Goal: Information Seeking & Learning: Learn about a topic

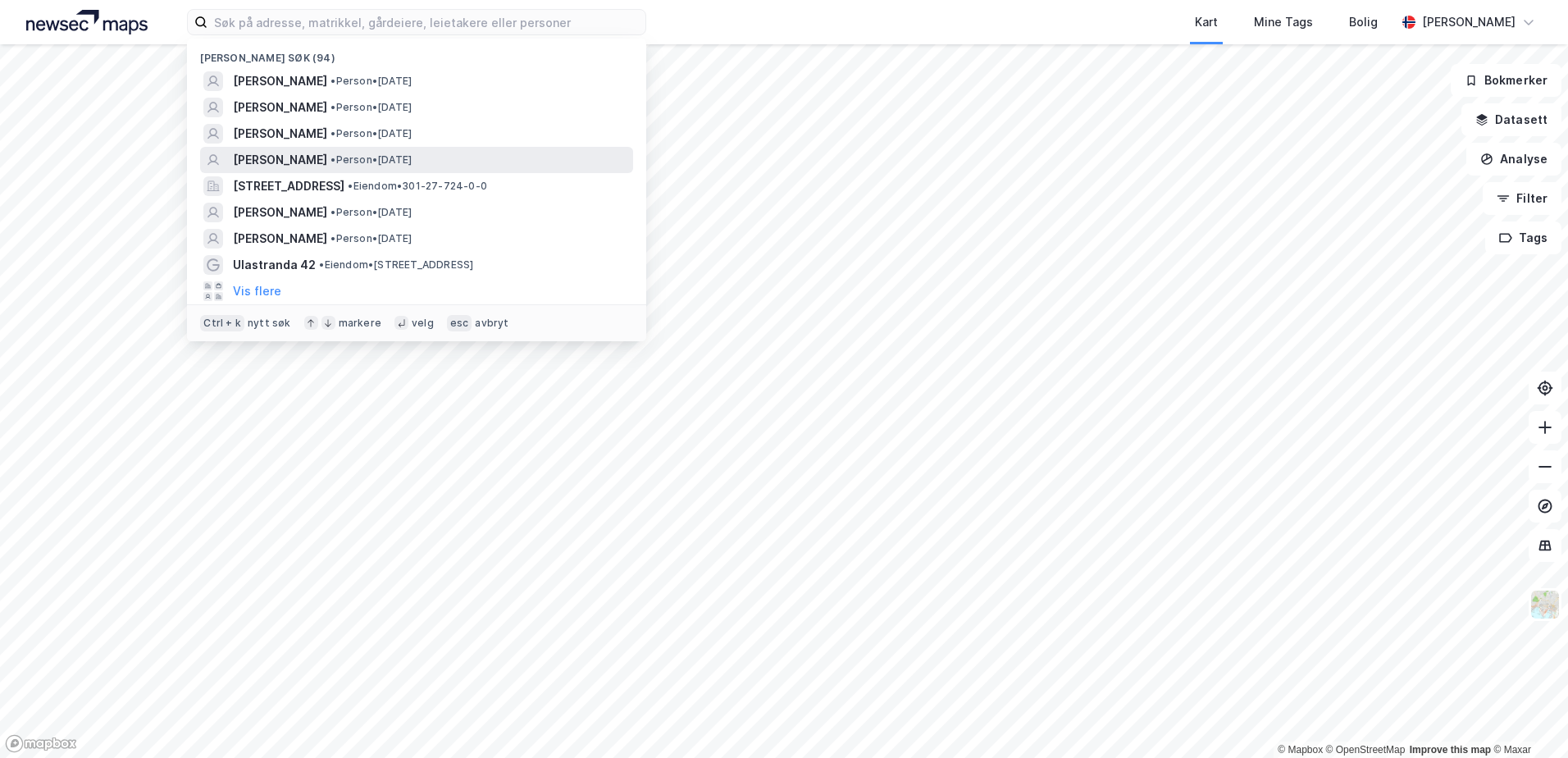
click at [289, 160] on span "[PERSON_NAME]" at bounding box center [280, 160] width 95 height 20
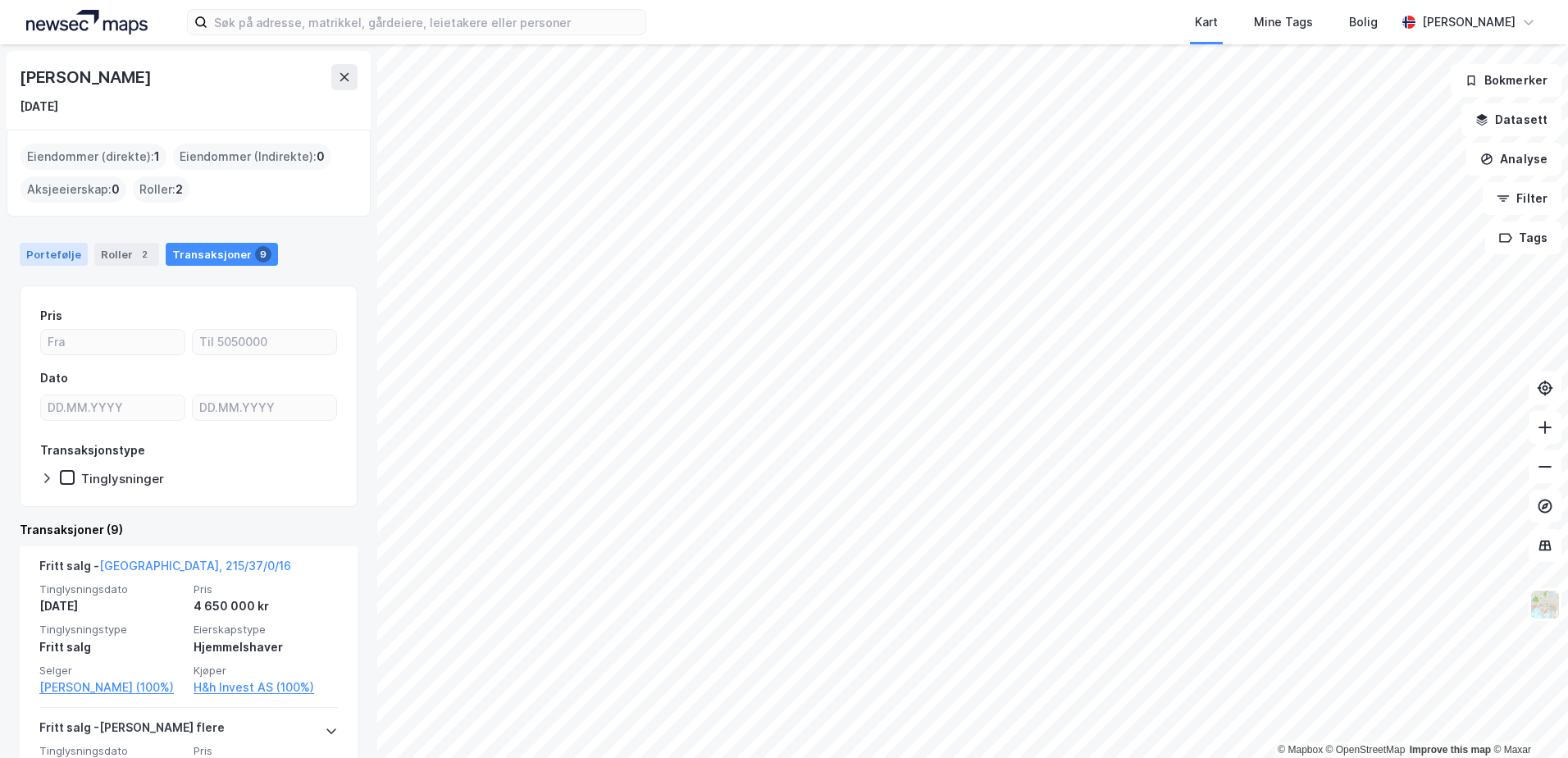
click at [56, 257] on div "Portefølje" at bounding box center [54, 254] width 68 height 23
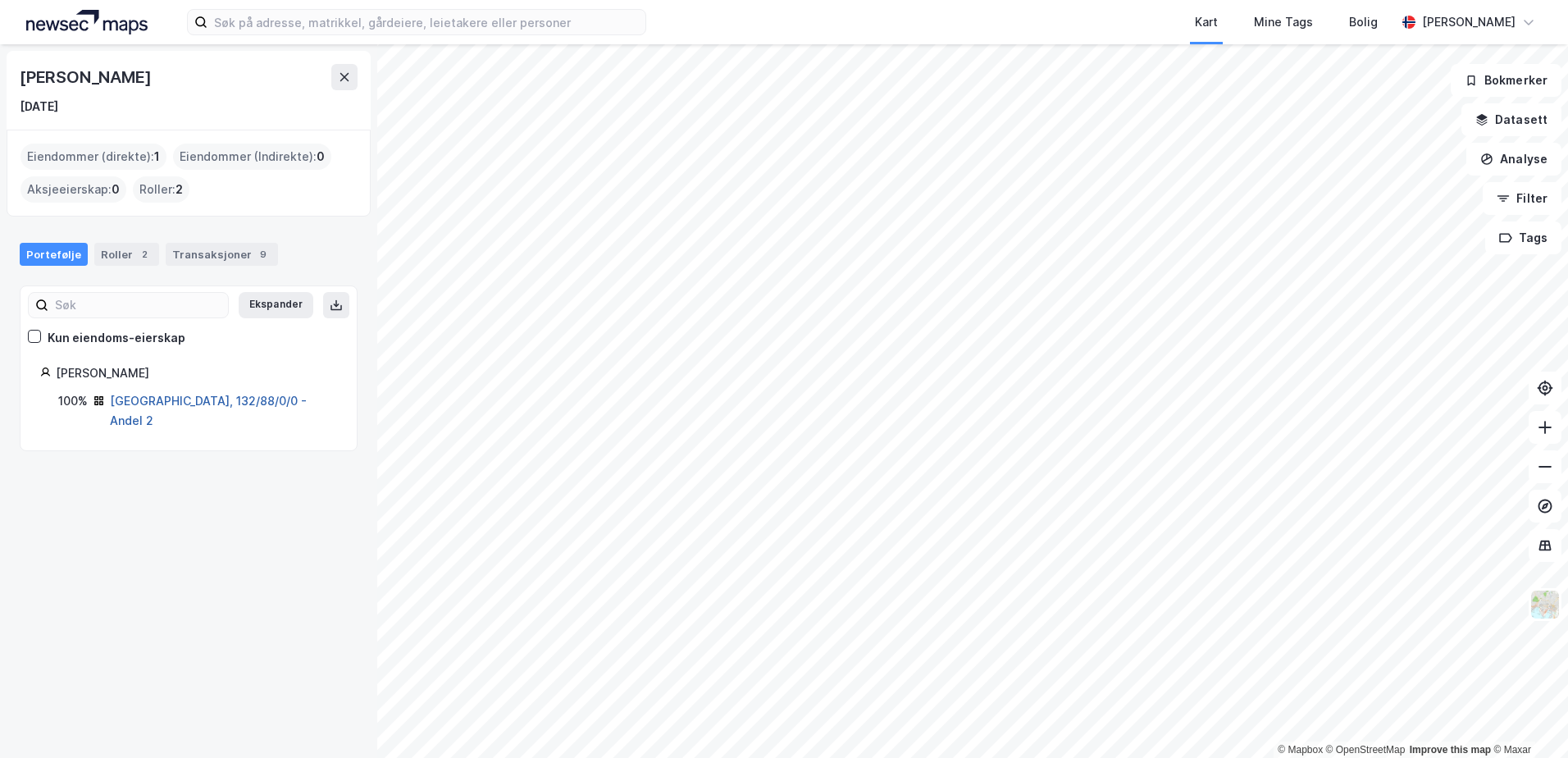
click at [164, 402] on link "[GEOGRAPHIC_DATA], 132/88/0/0 - Andel 2" at bounding box center [208, 410] width 197 height 34
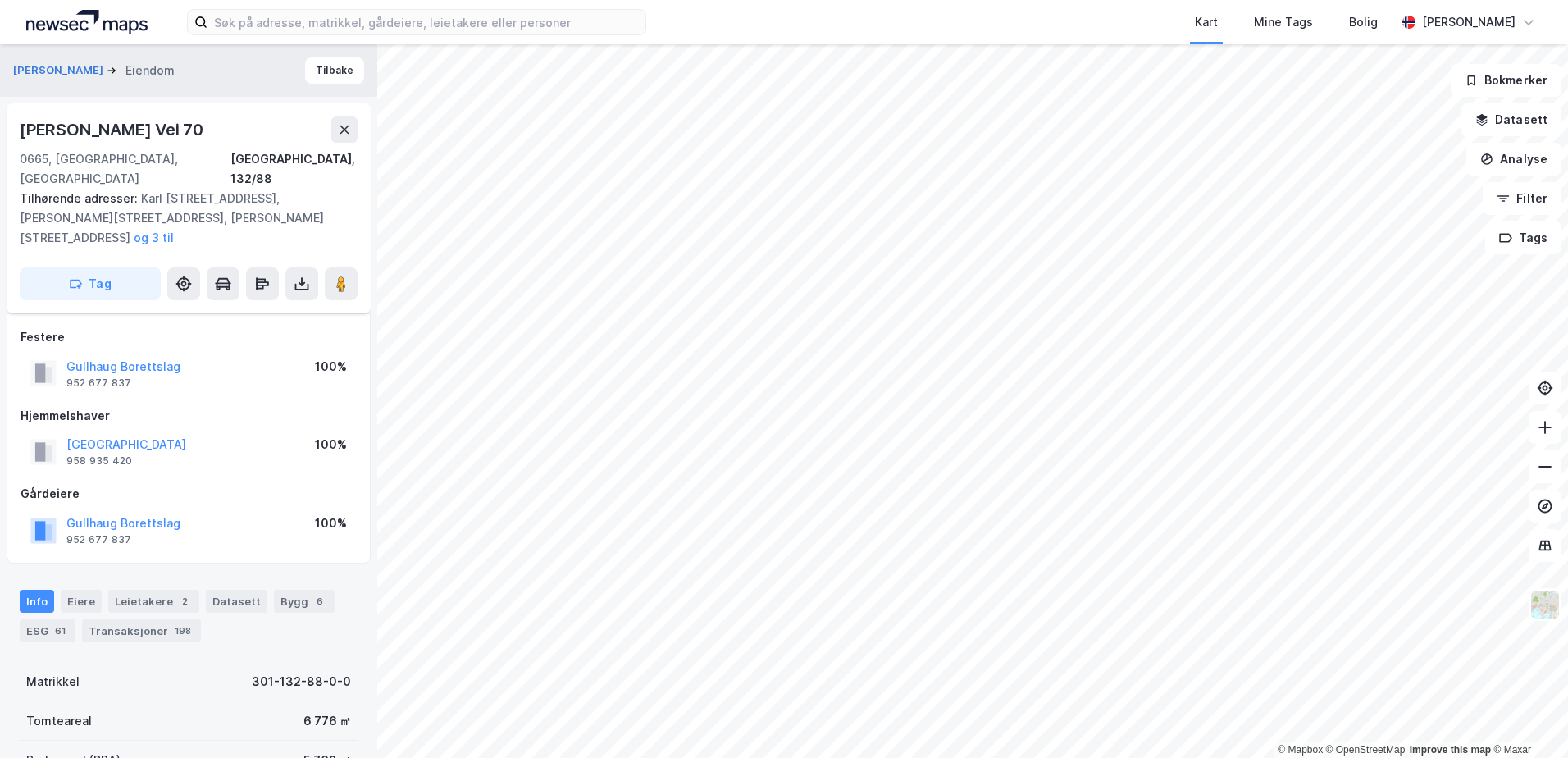
scroll to position [76, 0]
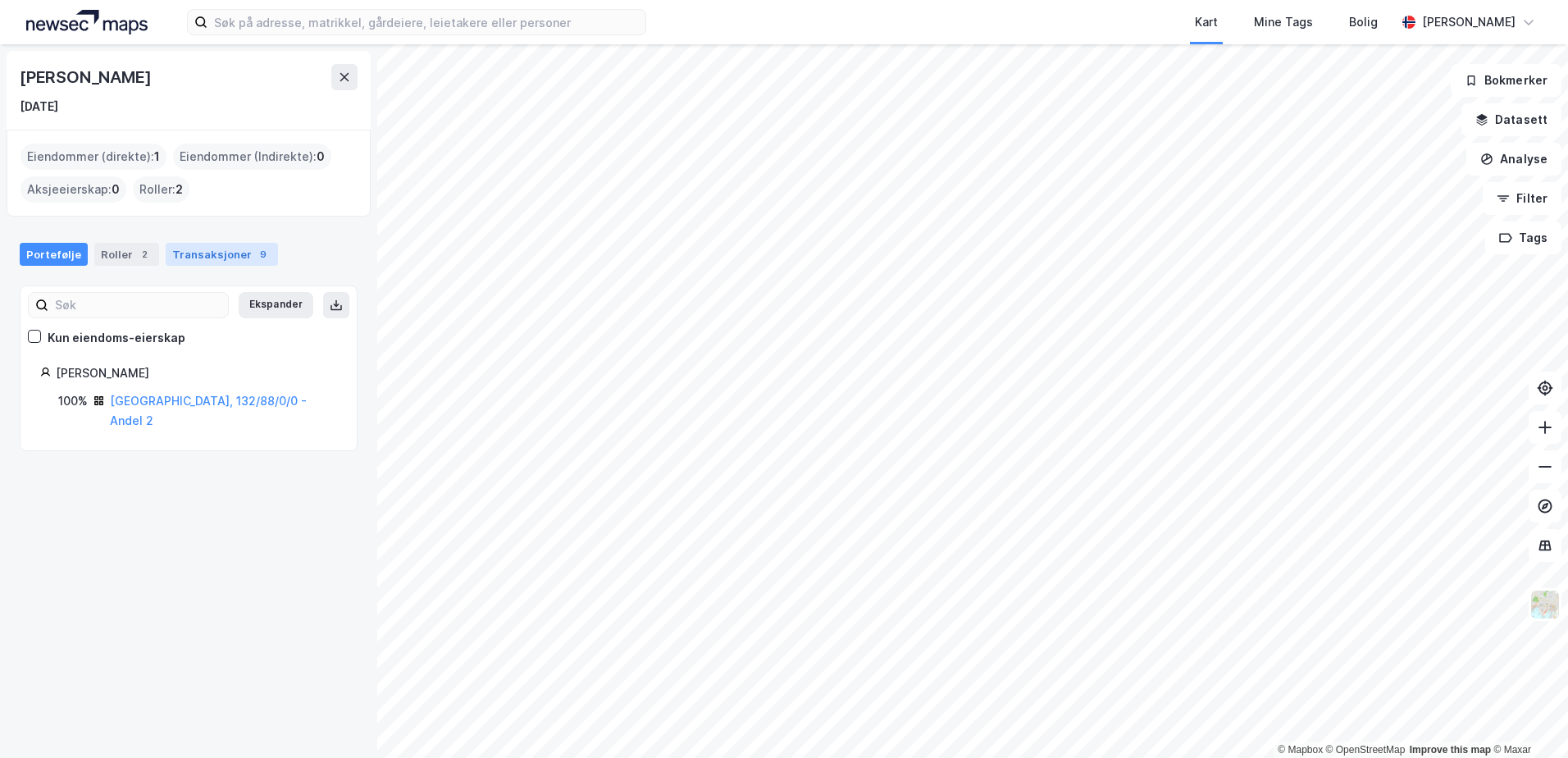
click at [204, 262] on div "Transaksjoner 9" at bounding box center [221, 254] width 113 height 23
